Goal: Check status: Check status

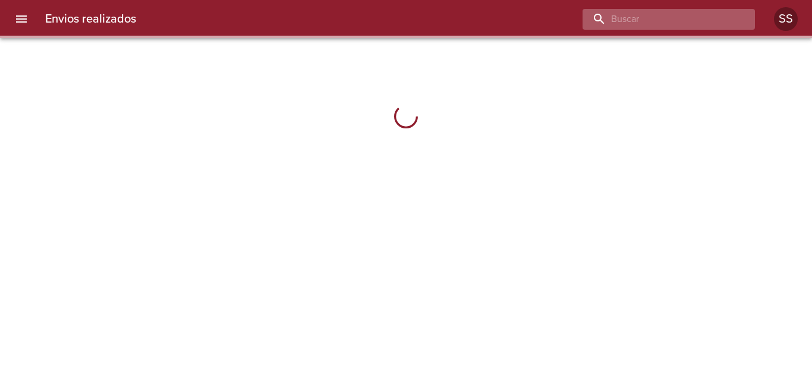
click at [727, 24] on input "buscar" at bounding box center [658, 19] width 152 height 21
paste input "[PERSON_NAME]"
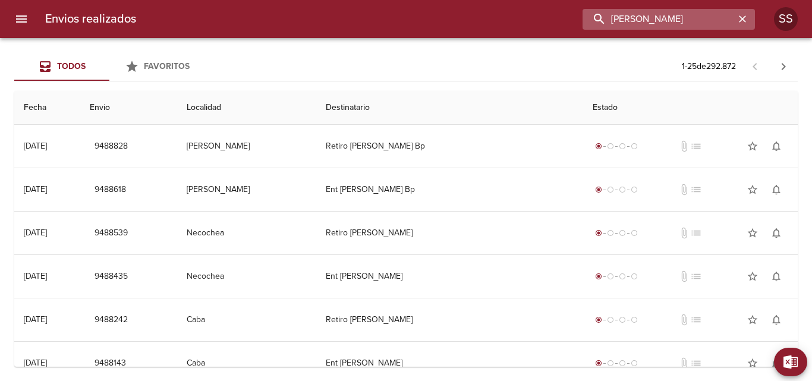
type input "[PERSON_NAME]"
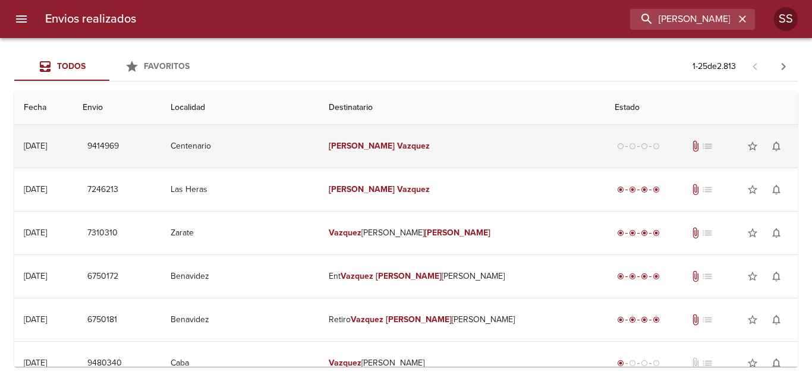
click at [305, 143] on td "Centenario" at bounding box center [240, 146] width 158 height 43
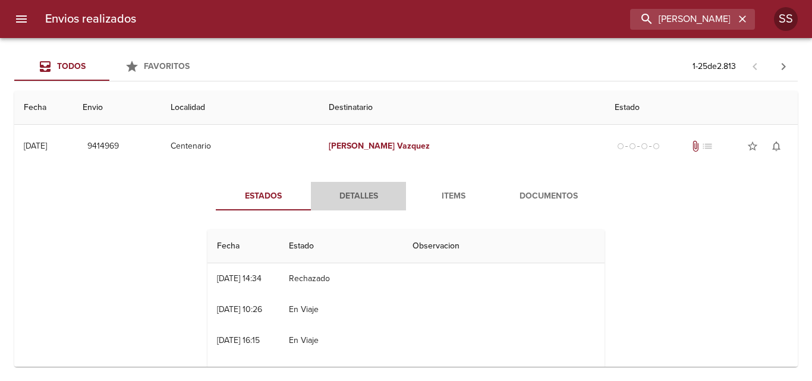
click at [361, 199] on span "Detalles" at bounding box center [358, 196] width 81 height 15
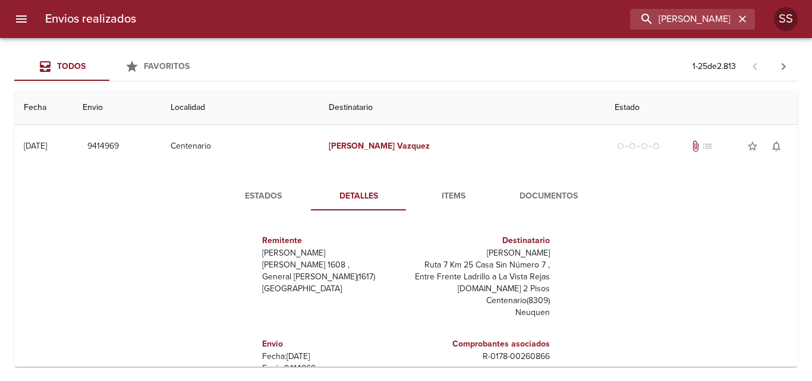
click at [263, 197] on span "Estados" at bounding box center [263, 196] width 81 height 15
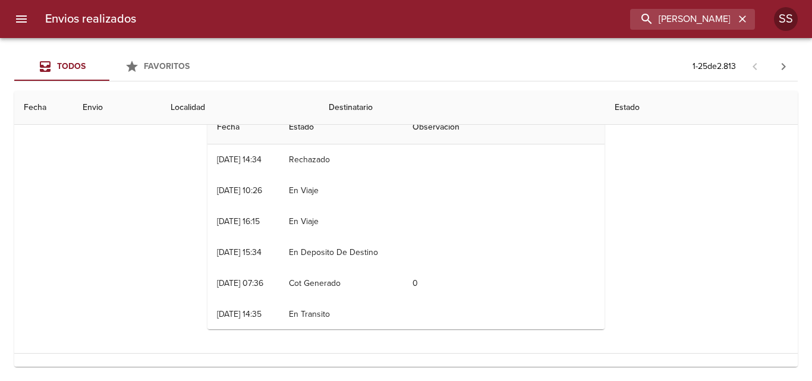
scroll to position [59, 0]
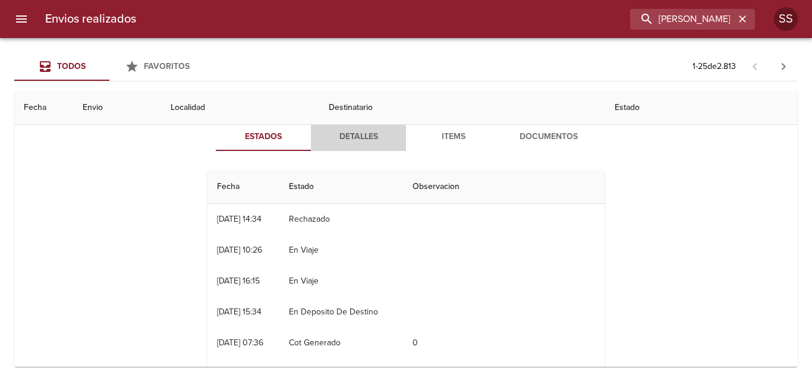
click at [354, 135] on span "Detalles" at bounding box center [358, 137] width 81 height 15
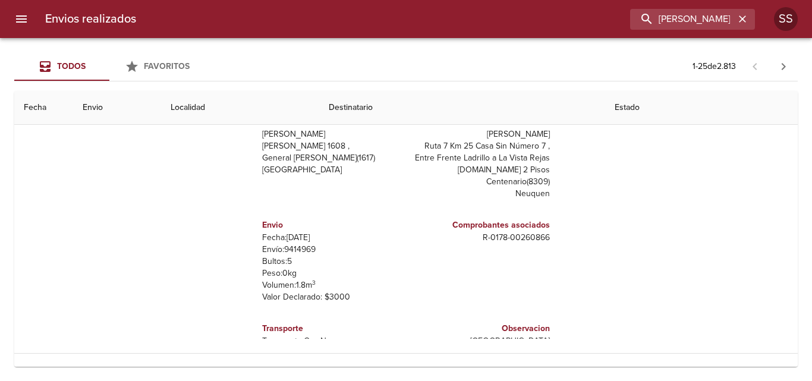
scroll to position [0, 0]
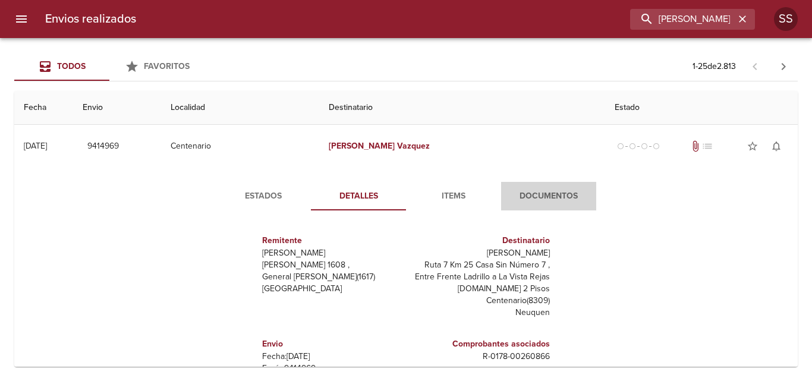
click at [522, 193] on span "Documentos" at bounding box center [548, 196] width 81 height 15
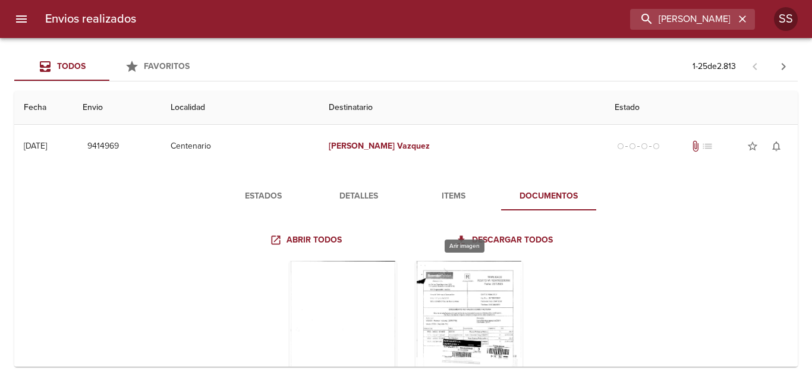
click at [453, 292] on div "Tabla de envíos del cliente" at bounding box center [468, 335] width 107 height 149
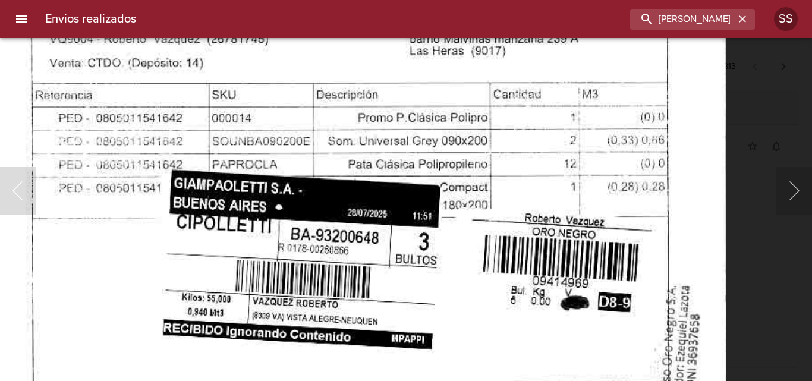
click at [459, 322] on img "Lightbox" at bounding box center [353, 143] width 743 height 1058
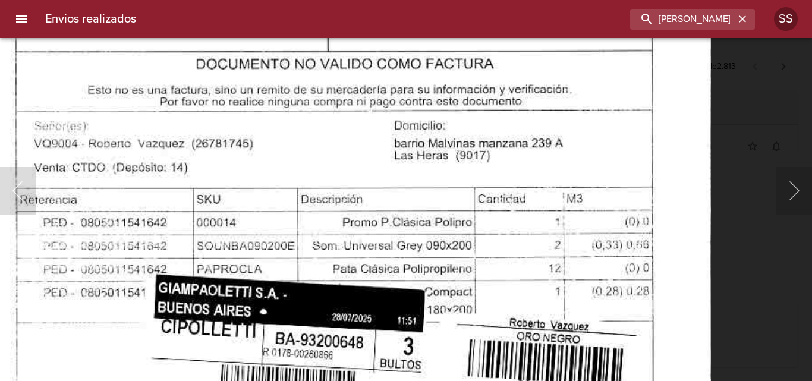
click at [467, 161] on img "Lightbox" at bounding box center [338, 248] width 743 height 1058
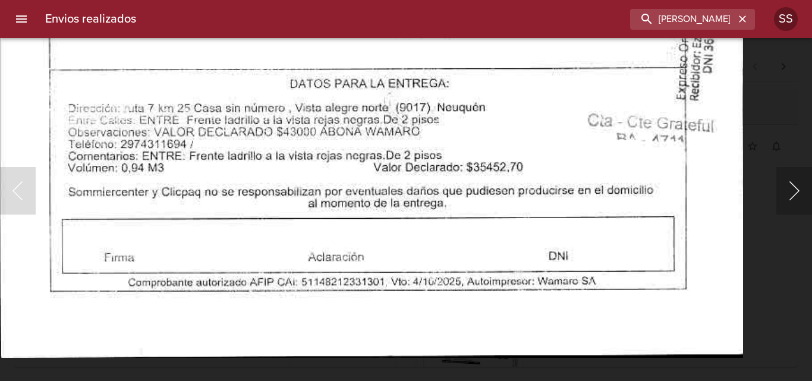
click at [786, 194] on button "Siguiente" at bounding box center [794, 191] width 36 height 48
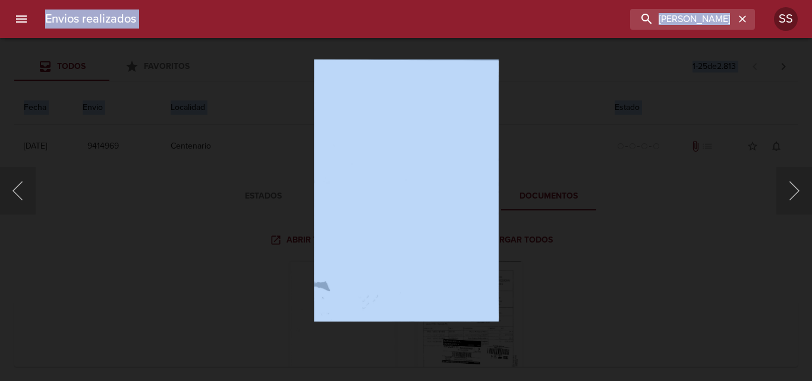
click at [48, 0] on body "Envios realizados [PERSON_NAME] SS Todos Favoritos 1 - 25 de 2.813 Fecha Envio …" at bounding box center [406, 0] width 812 height 0
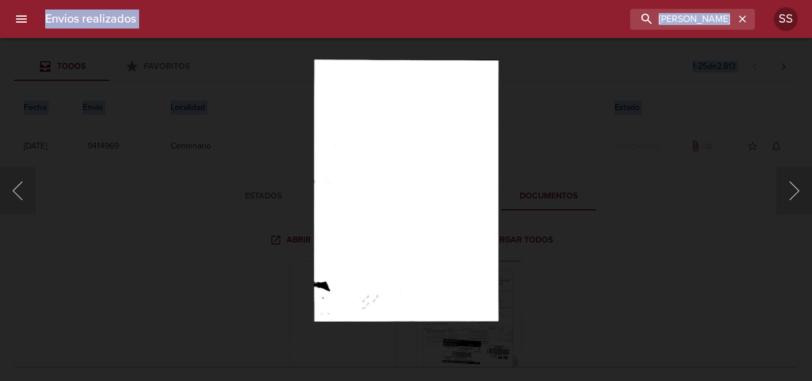
click at [229, 197] on div "Lightbox" at bounding box center [406, 190] width 812 height 381
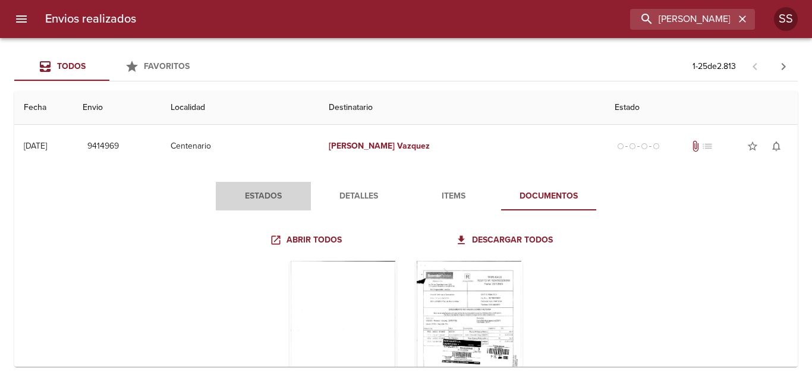
click at [272, 194] on span "Estados" at bounding box center [263, 196] width 81 height 15
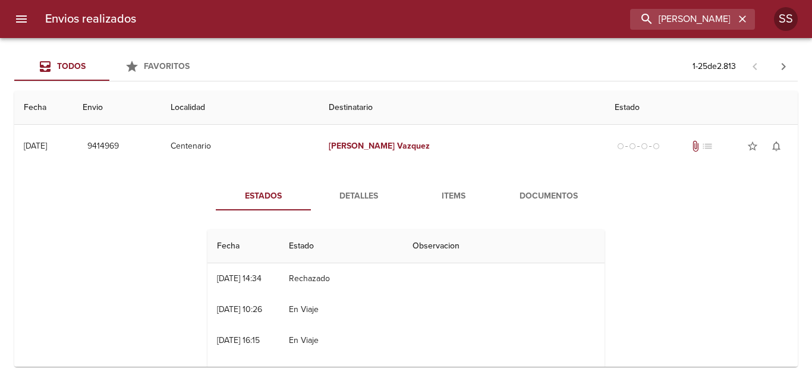
scroll to position [59, 0]
